Goal: Information Seeking & Learning: Learn about a topic

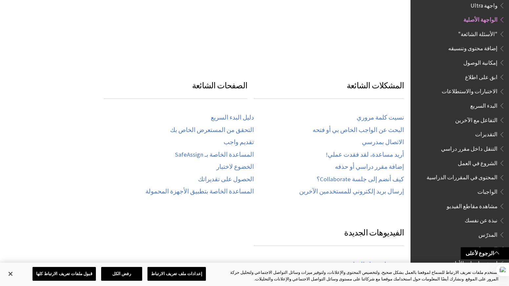
scroll to position [278, 0]
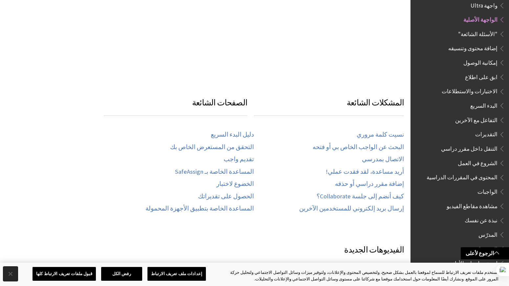
click at [11, 272] on button "إغلاق" at bounding box center [10, 274] width 14 height 14
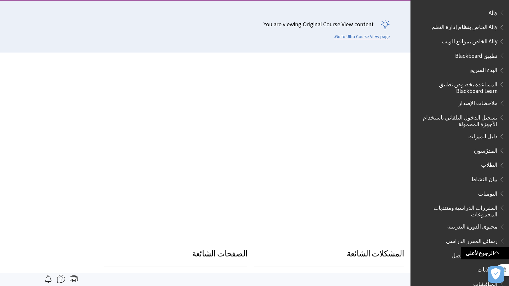
scroll to position [0, 0]
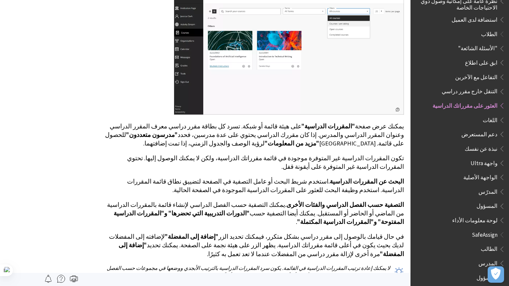
scroll to position [266, 0]
click at [496, 189] on span "المدرّس" at bounding box center [488, 190] width 19 height 9
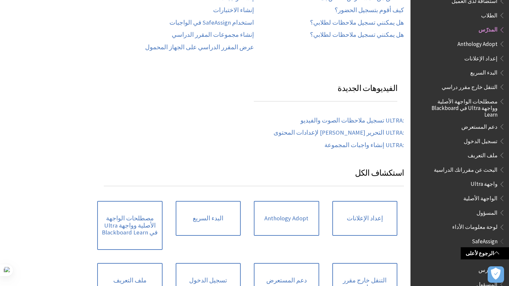
scroll to position [138, 0]
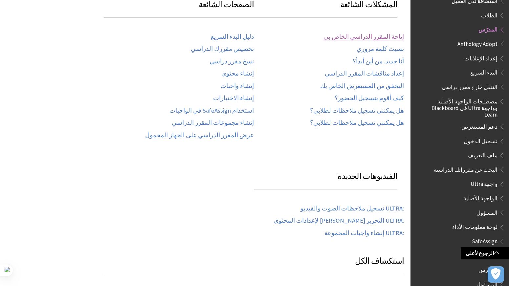
click at [383, 36] on link "إتاحة المقرر الدراسي الخاص بي" at bounding box center [364, 37] width 81 height 8
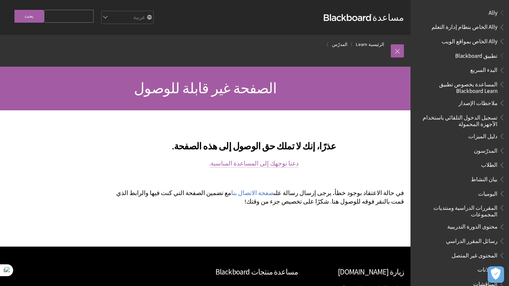
click at [268, 166] on link "دعنا نوجهك إلى المساعدة المناسبة." at bounding box center [253, 164] width 89 height 8
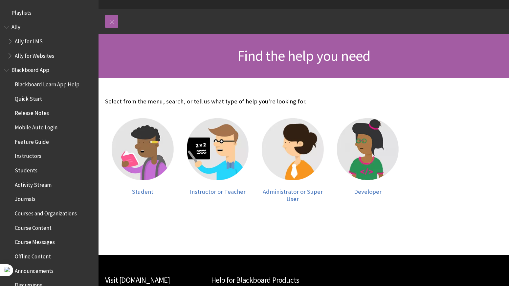
scroll to position [69, 0]
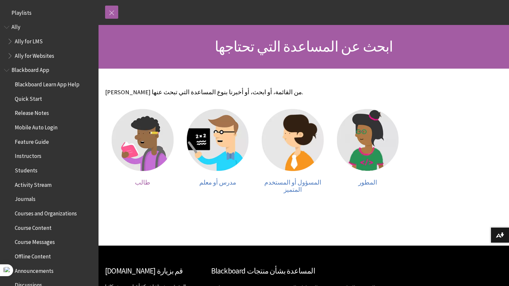
click at [147, 158] on img at bounding box center [143, 140] width 62 height 62
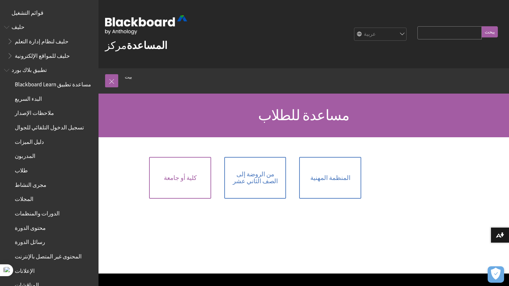
click at [172, 196] on link "كلية أو جامعة" at bounding box center [180, 178] width 62 height 42
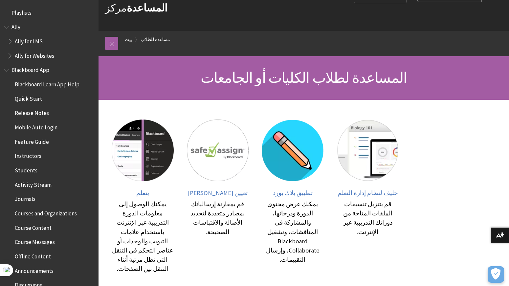
scroll to position [44, 0]
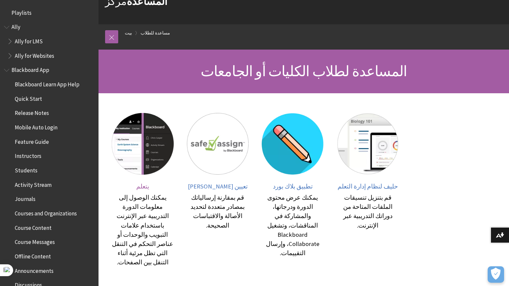
click at [158, 160] on img at bounding box center [143, 144] width 62 height 62
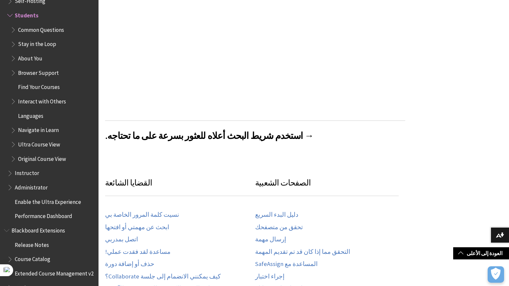
scroll to position [243, 0]
